Goal: Check status: Check status

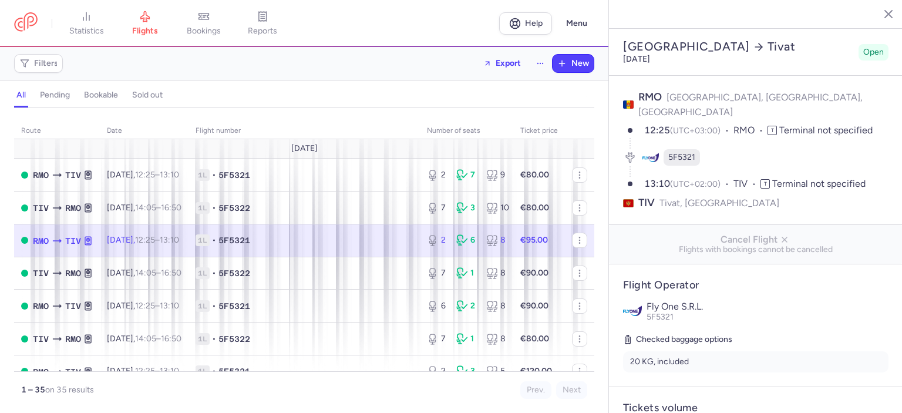
select select "hours"
click at [193, 23] on link "bookings" at bounding box center [203, 24] width 59 height 26
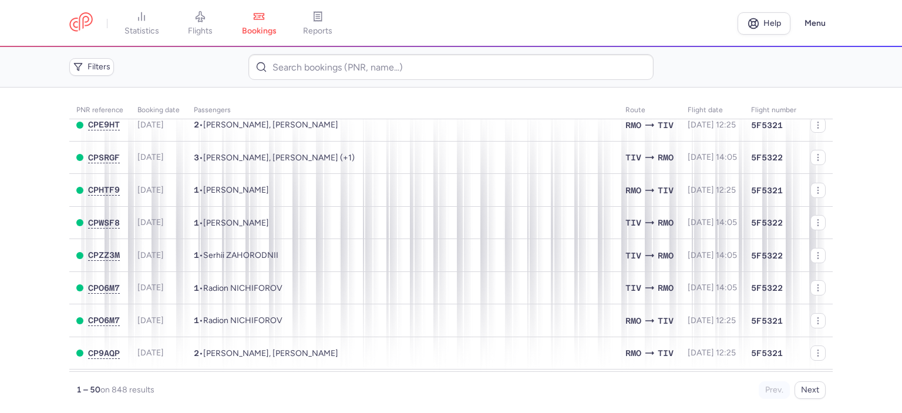
scroll to position [117, 0]
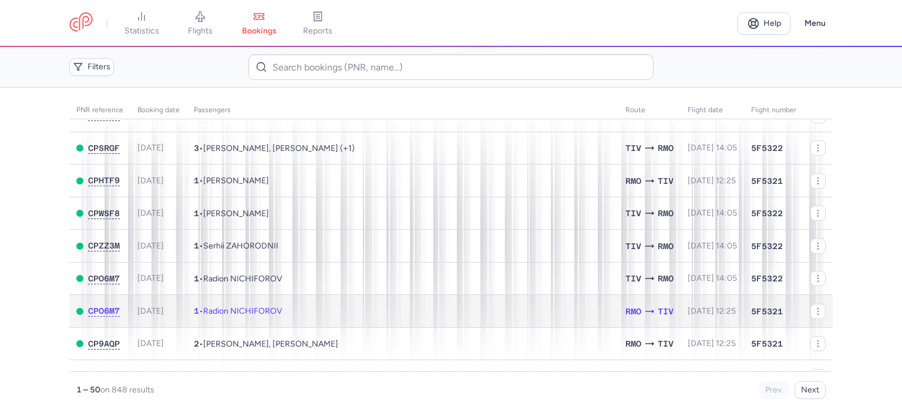
click at [373, 316] on td "1 • Radion NICHIFOROV" at bounding box center [402, 311] width 431 height 33
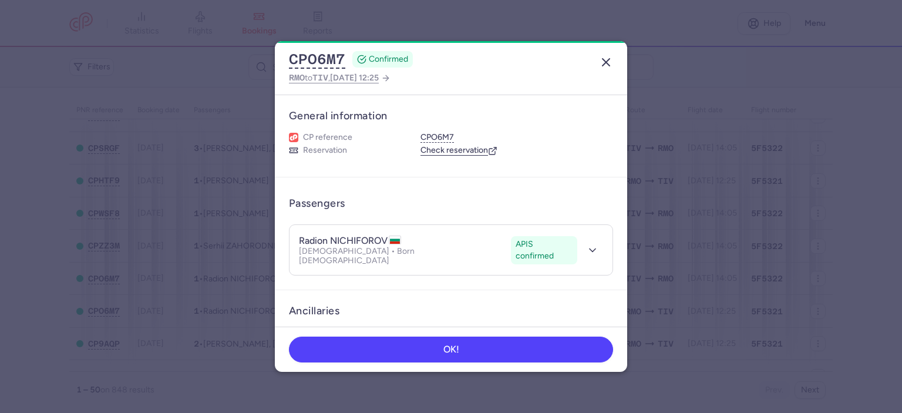
click at [603, 66] on icon "button" at bounding box center [606, 62] width 14 height 14
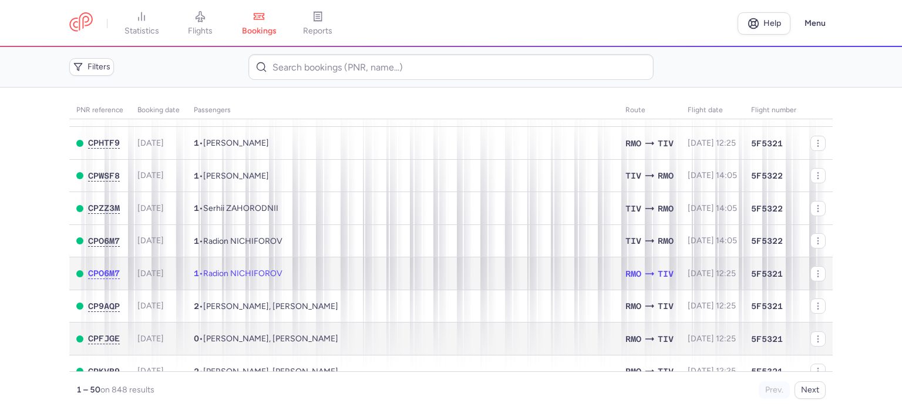
scroll to position [176, 0]
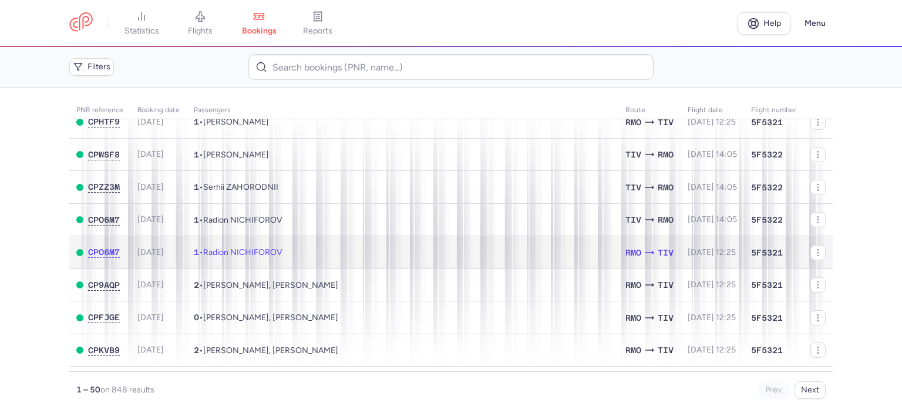
click at [491, 246] on td "1 • Radion NICHIFOROV" at bounding box center [402, 252] width 431 height 33
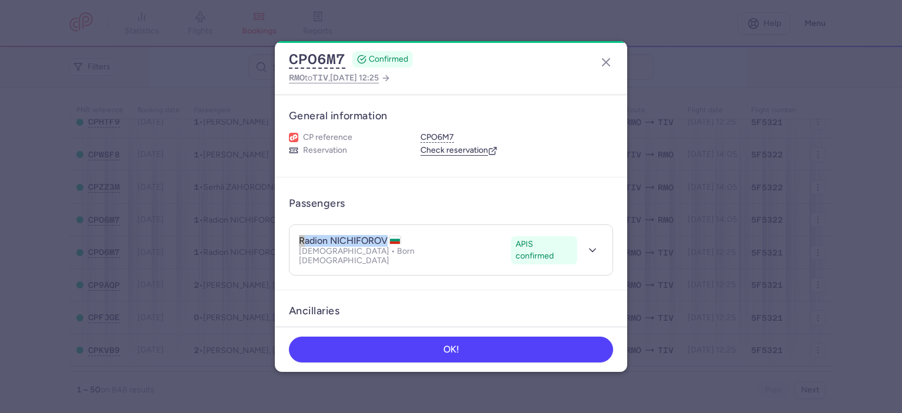
drag, startPoint x: 296, startPoint y: 236, endPoint x: 387, endPoint y: 244, distance: 91.3
click at [387, 244] on header "radion NICHIFOROV APIS confirmed [DEMOGRAPHIC_DATA] • Born [DEMOGRAPHIC_DATA] A…" at bounding box center [450, 250] width 323 height 50
copy h4 "radion NICHIFOROV"
click at [611, 63] on icon "button" at bounding box center [606, 62] width 14 height 14
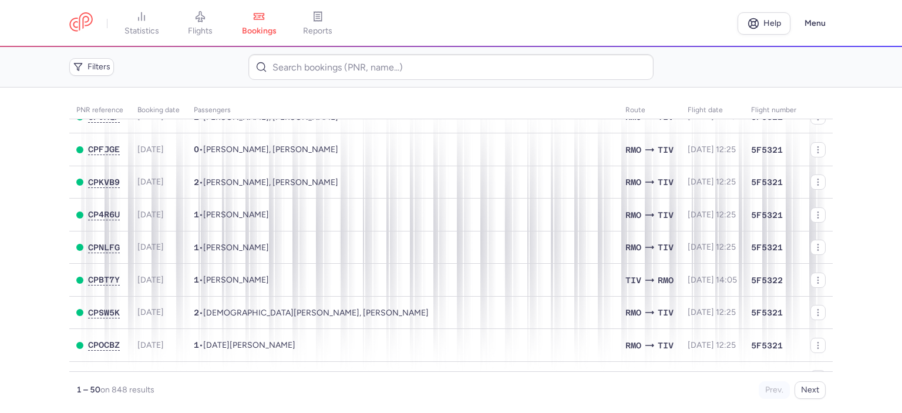
scroll to position [352, 0]
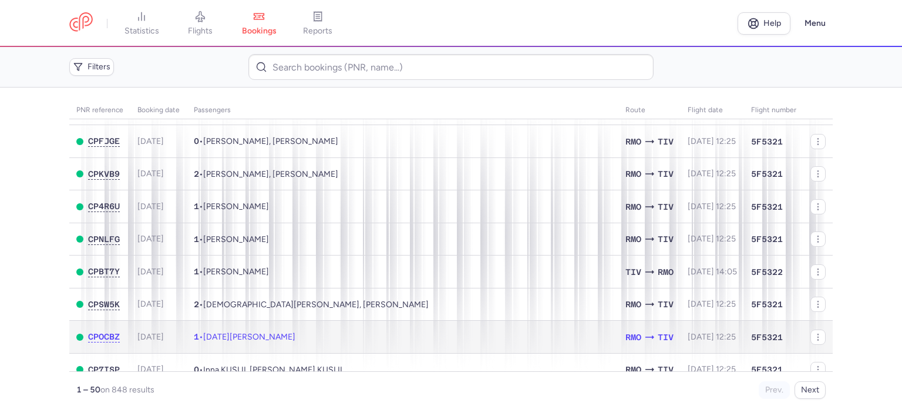
click at [547, 345] on td "1 • [DATE][PERSON_NAME]" at bounding box center [402, 336] width 431 height 33
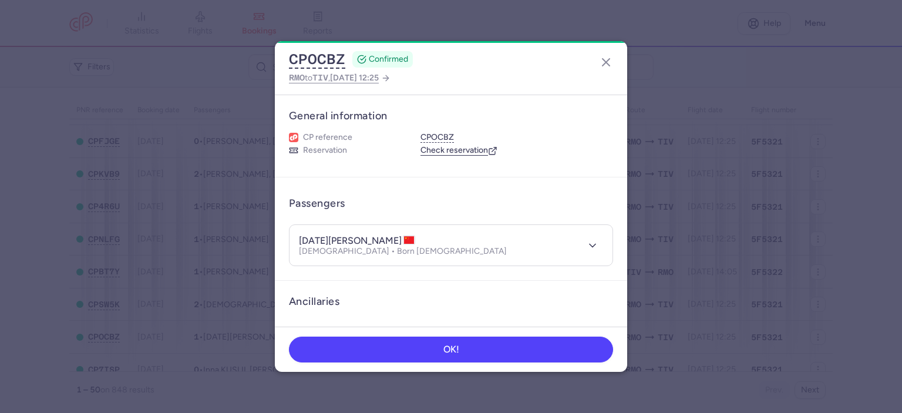
click at [601, 77] on div "CPOCBZ CONFIRMED RMO to TIV , [DATE] 12:25" at bounding box center [451, 67] width 352 height 53
